Goal: Navigation & Orientation: Find specific page/section

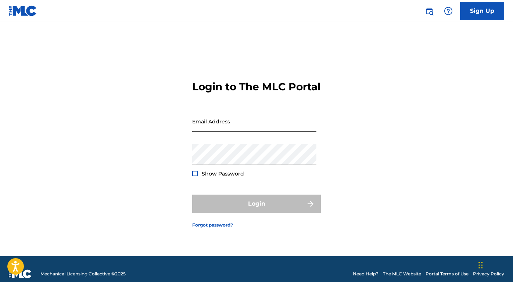
click at [221, 130] on input "Email Address" at bounding box center [254, 121] width 124 height 21
type input "[EMAIL_ADDRESS][DOMAIN_NAME]"
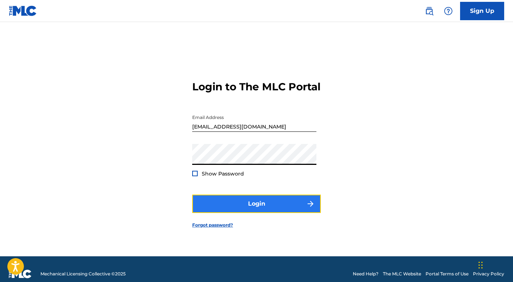
click at [237, 209] on button "Login" at bounding box center [256, 204] width 129 height 18
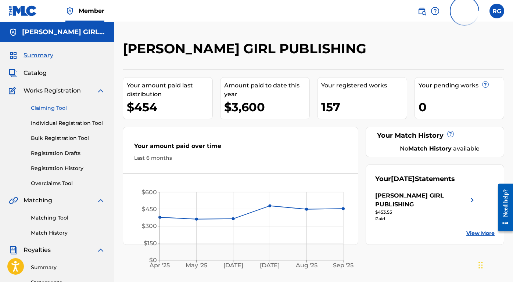
click at [55, 109] on link "Claiming Tool" at bounding box center [68, 108] width 74 height 8
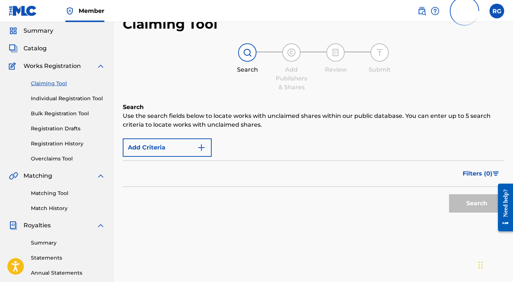
scroll to position [26, 0]
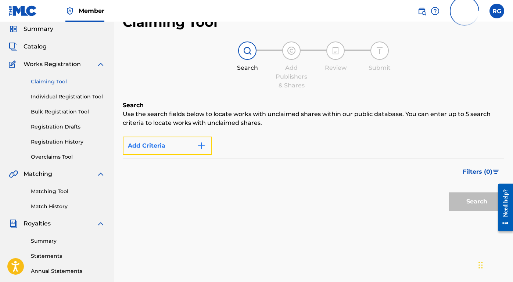
click at [155, 146] on button "Add Criteria" at bounding box center [167, 146] width 89 height 18
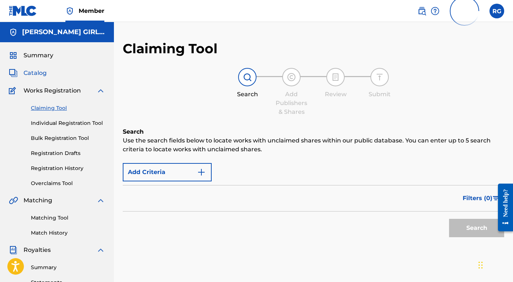
click at [40, 70] on span "Catalog" at bounding box center [35, 73] width 23 height 9
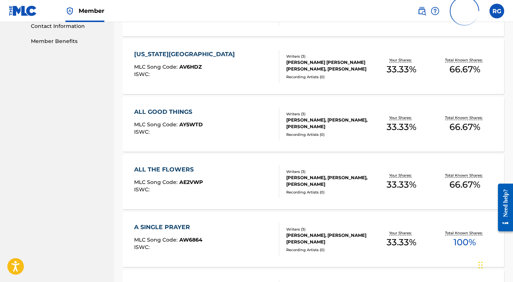
scroll to position [509, 0]
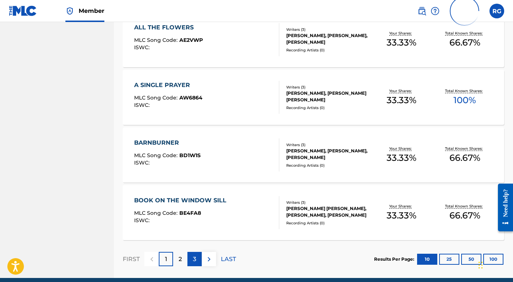
click at [193, 260] on p "3" at bounding box center [194, 259] width 3 height 9
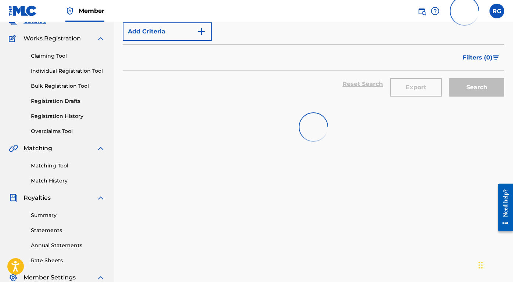
scroll to position [0, 0]
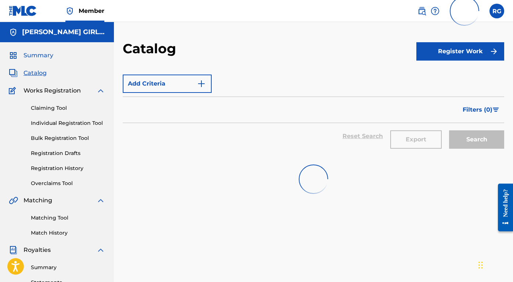
click at [49, 56] on span "Summary" at bounding box center [39, 55] width 30 height 9
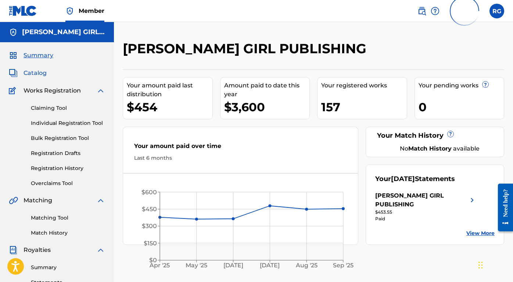
click at [38, 72] on span "Catalog" at bounding box center [35, 73] width 23 height 9
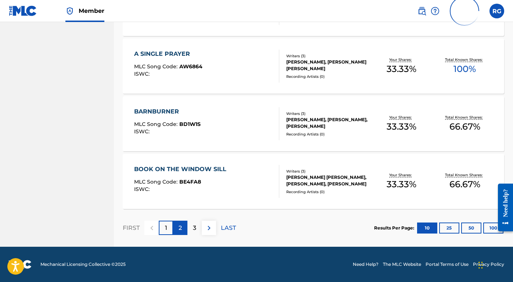
click at [183, 229] on div "2" at bounding box center [180, 228] width 14 height 14
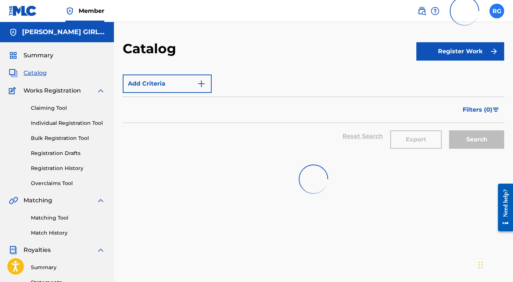
click at [497, 13] on label at bounding box center [497, 11] width 15 height 15
click at [497, 11] on input "RG [PERSON_NAME] [EMAIL_ADDRESS][DOMAIN_NAME] Profile Log out" at bounding box center [497, 11] width 0 height 0
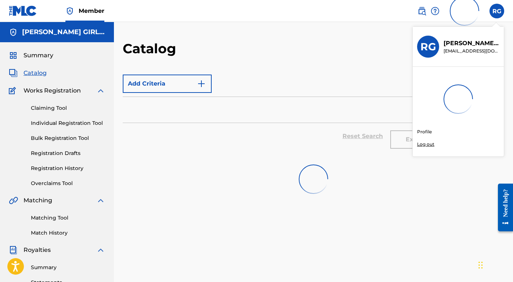
click at [424, 145] on div "Member RG RG [PERSON_NAME] [EMAIL_ADDRESS][DOMAIN_NAME] Profile Log out [PERSON…" at bounding box center [256, 228] width 513 height 456
